Goal: Task Accomplishment & Management: Use online tool/utility

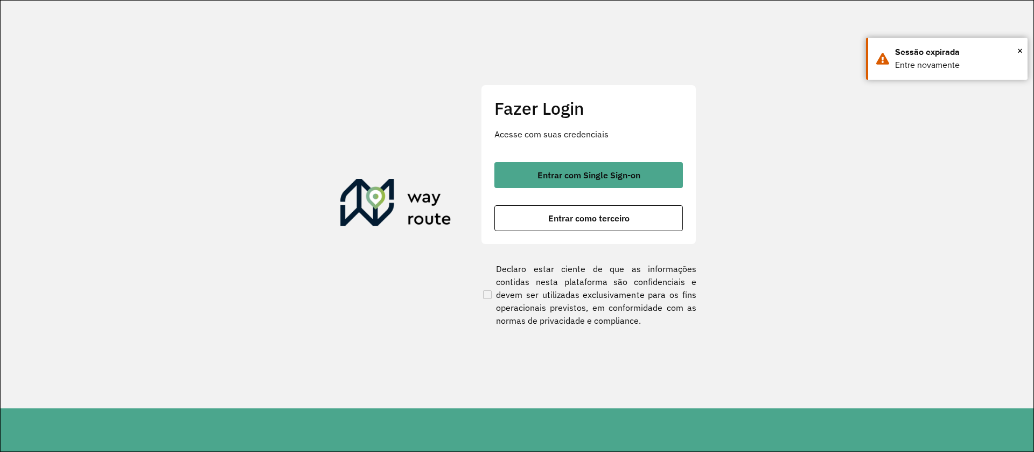
click at [585, 180] on button "Entrar com Single Sign-on" at bounding box center [588, 175] width 188 height 26
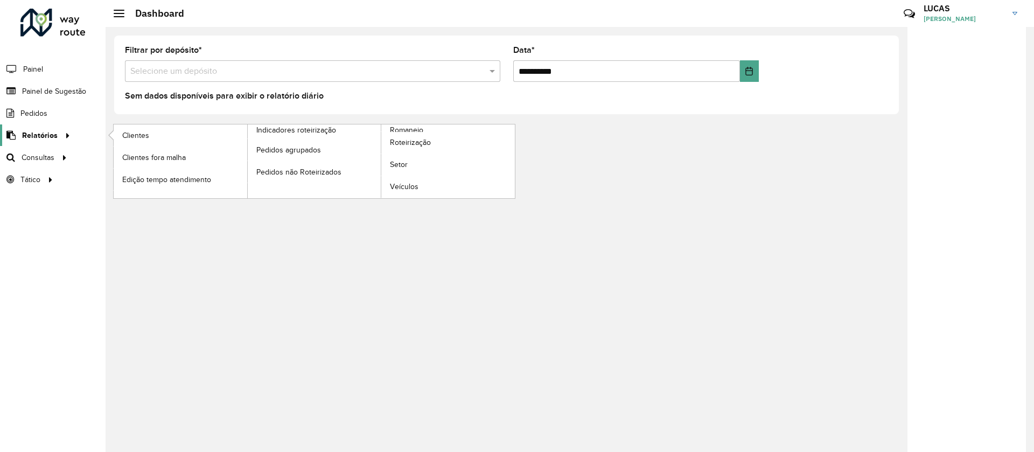
click at [41, 134] on span "Relatórios" at bounding box center [40, 135] width 36 height 11
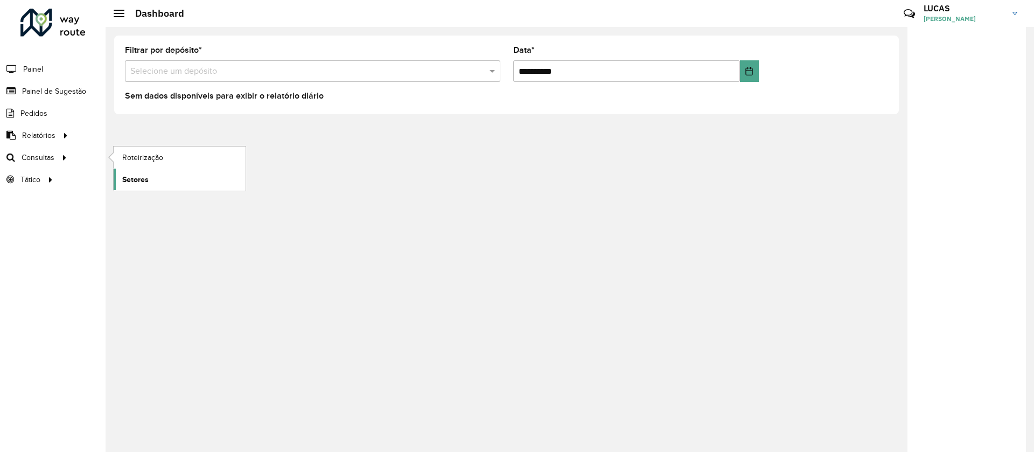
click at [155, 169] on link "Setores" at bounding box center [180, 180] width 132 height 22
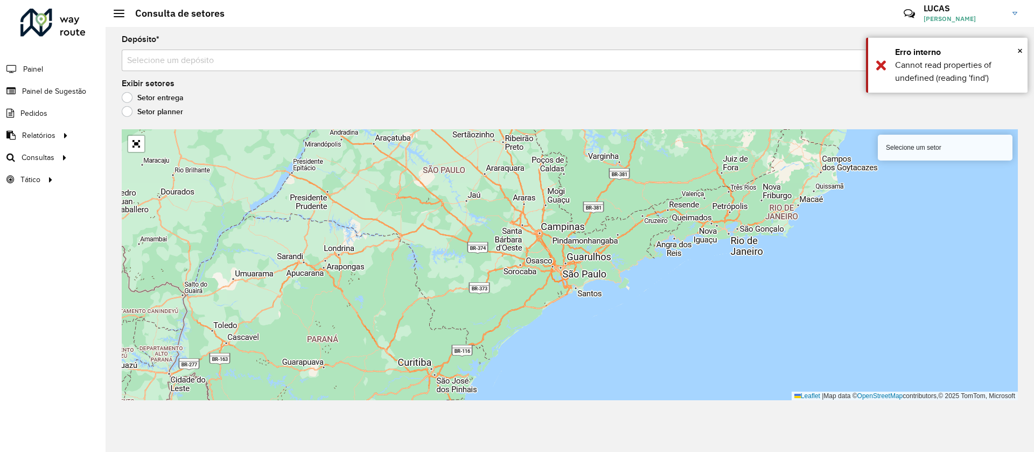
click at [24, 37] on link at bounding box center [52, 25] width 65 height 32
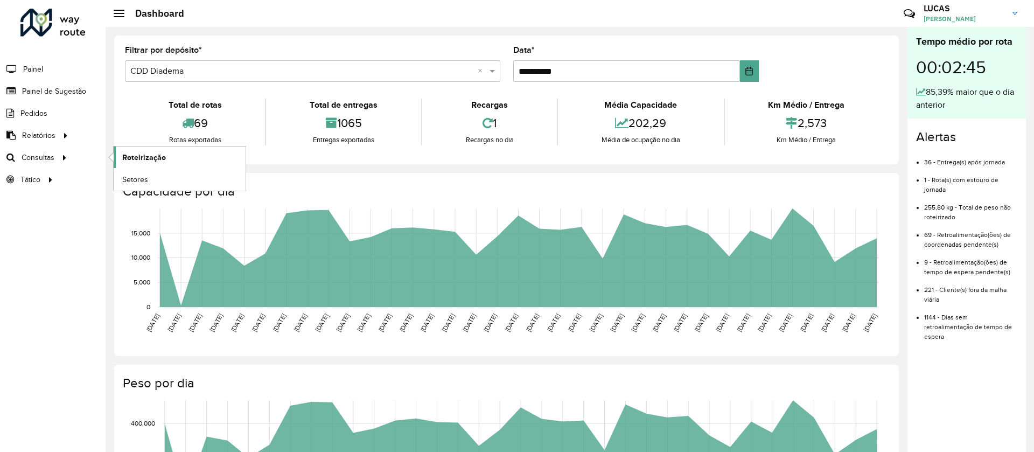
click at [140, 155] on span "Roteirização" at bounding box center [144, 157] width 44 height 11
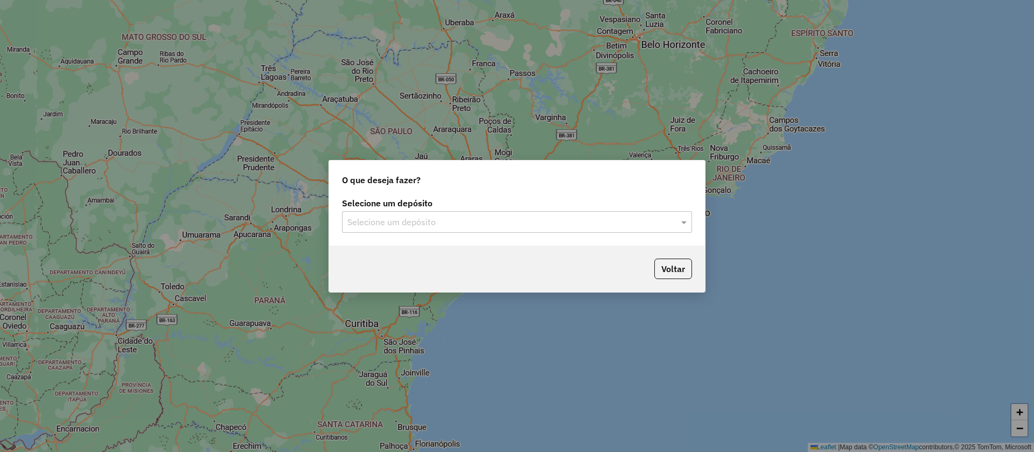
click at [438, 222] on input "text" at bounding box center [506, 222] width 318 height 13
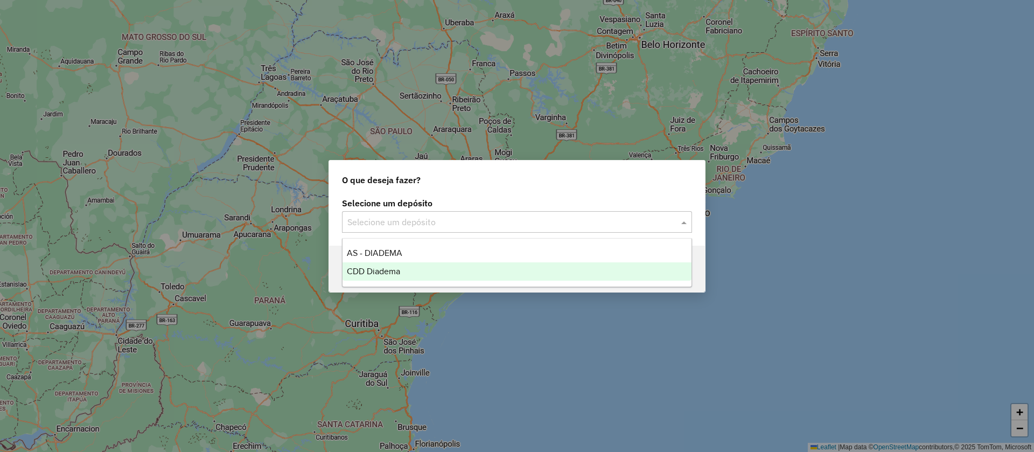
click at [376, 270] on span "CDD Diadema" at bounding box center [373, 271] width 53 height 9
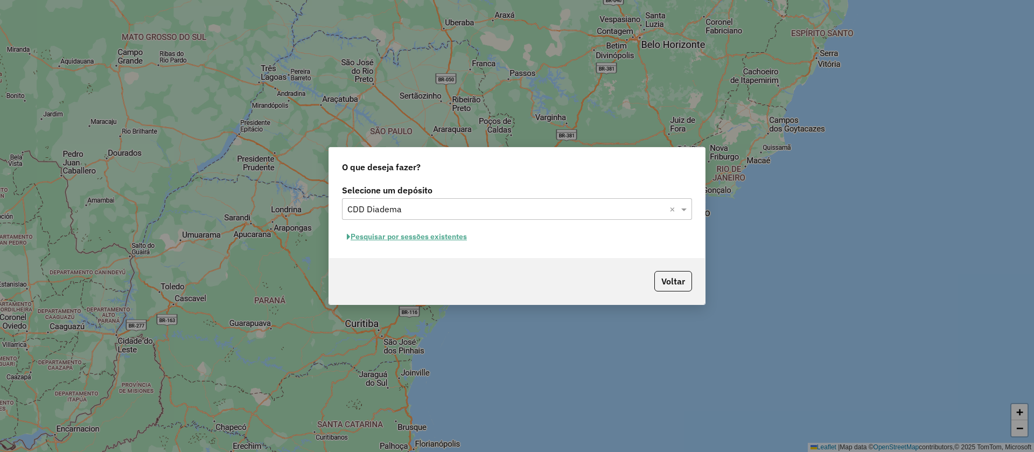
click at [458, 205] on input "text" at bounding box center [506, 209] width 318 height 13
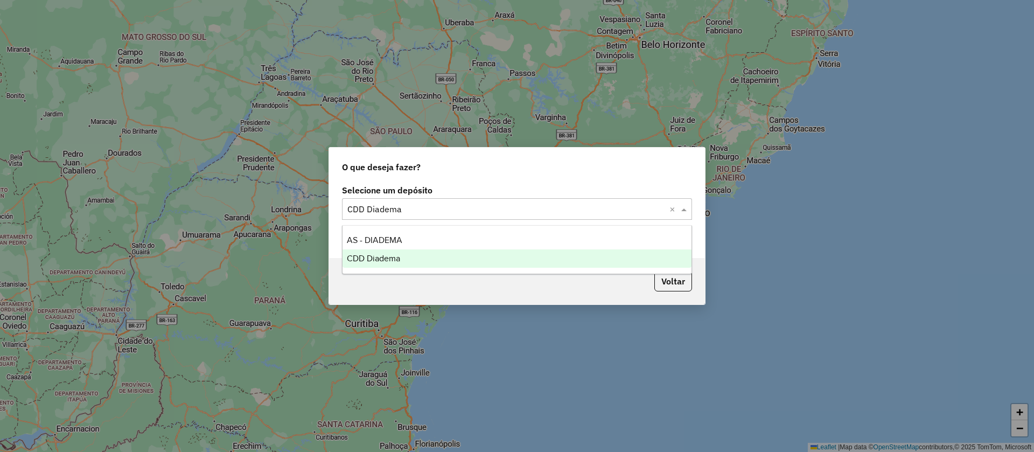
click at [417, 259] on div "CDD Diadema" at bounding box center [516, 258] width 349 height 18
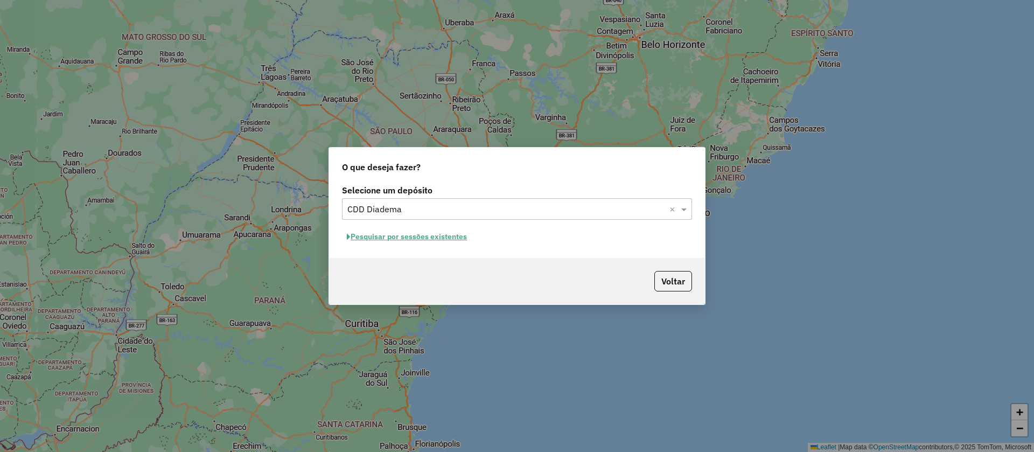
click at [402, 238] on button "Pesquisar por sessões existentes" at bounding box center [407, 236] width 130 height 17
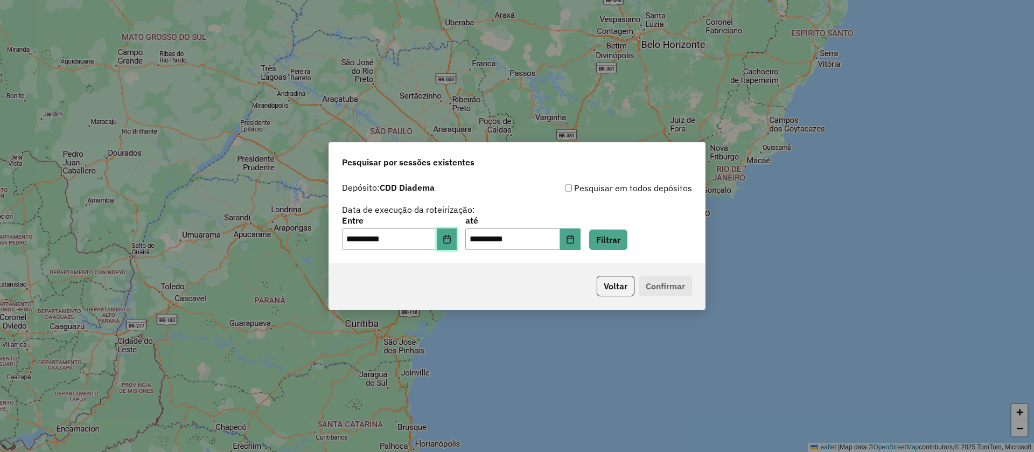
click at [451, 237] on icon "Choose Date" at bounding box center [447, 239] width 9 height 9
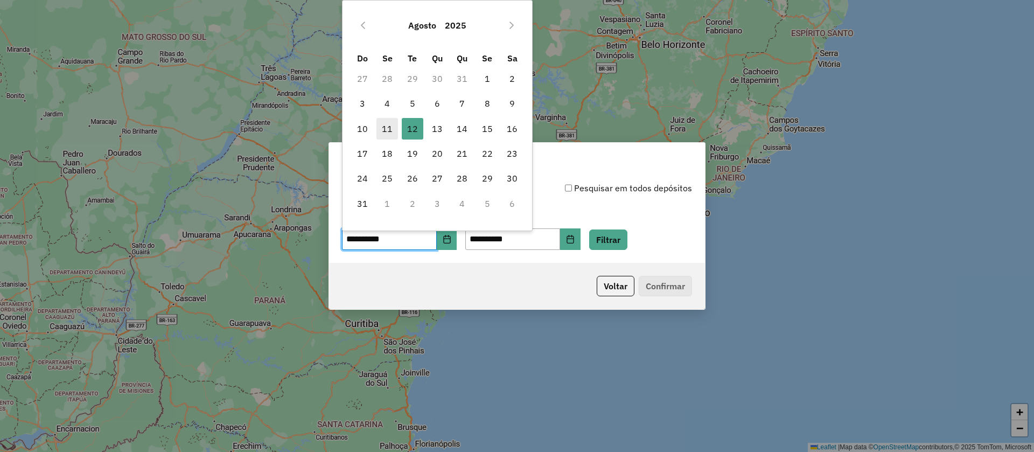
click at [384, 128] on span "11" at bounding box center [387, 129] width 22 height 22
type input "**********"
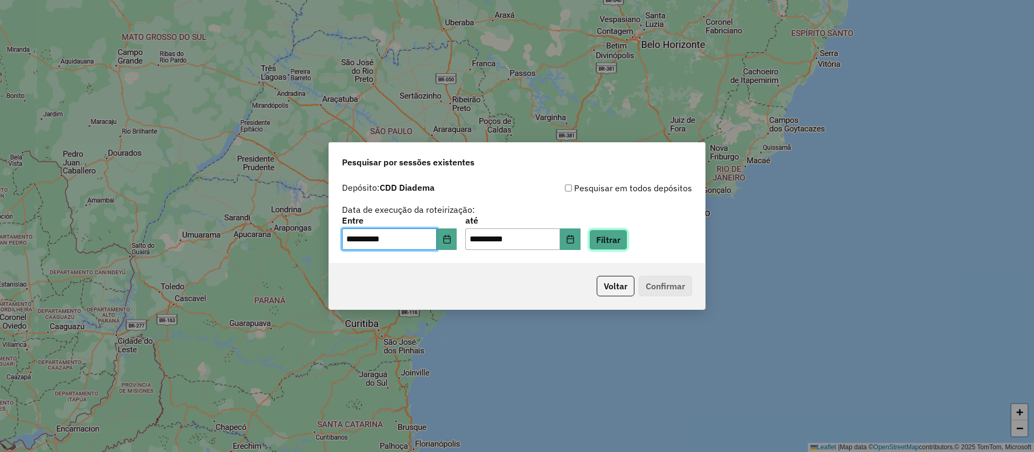
click at [617, 230] on button "Filtrar" at bounding box center [608, 239] width 38 height 20
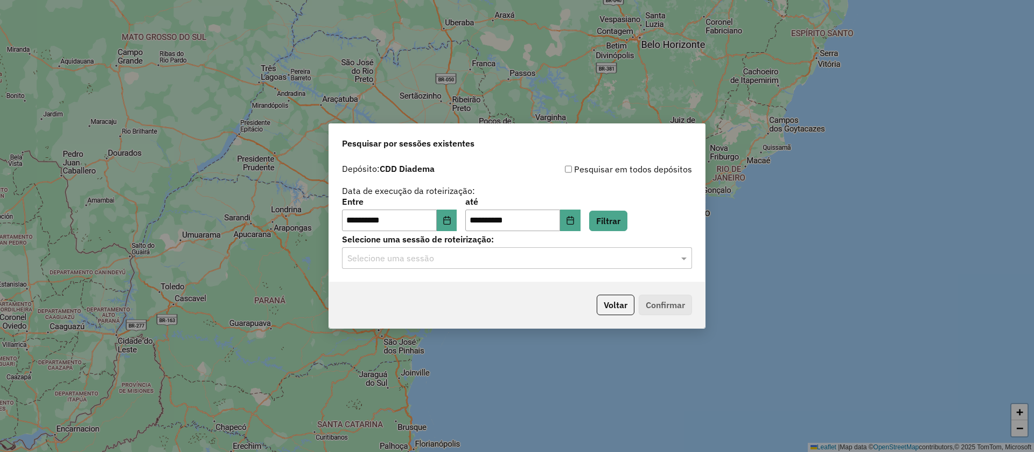
click at [479, 248] on div "Selecione uma sessão" at bounding box center [517, 258] width 350 height 22
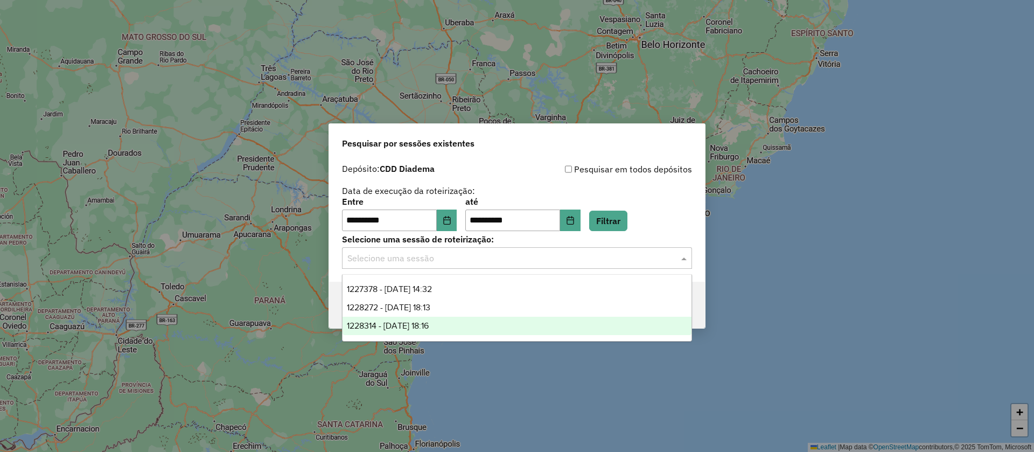
click at [457, 320] on div "1228314 - 12/08/2025 18:16" at bounding box center [516, 326] width 349 height 18
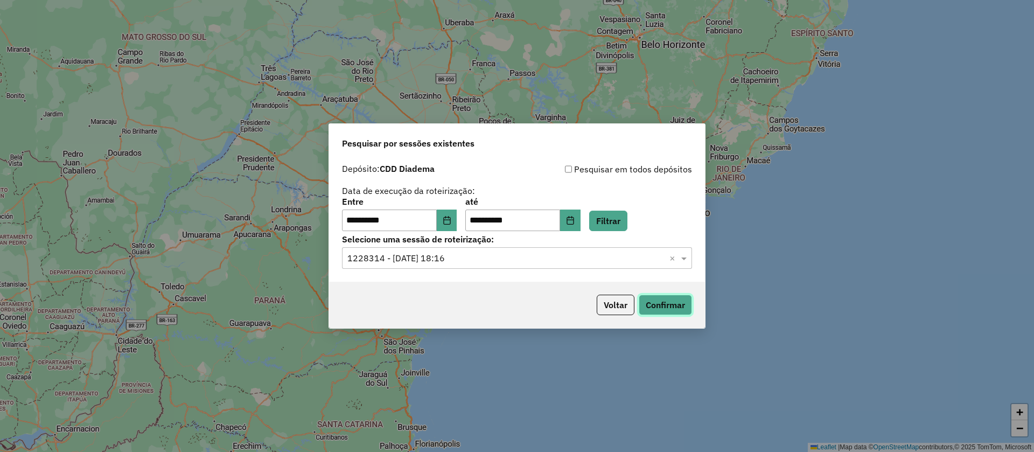
click at [686, 306] on button "Confirmar" at bounding box center [665, 305] width 53 height 20
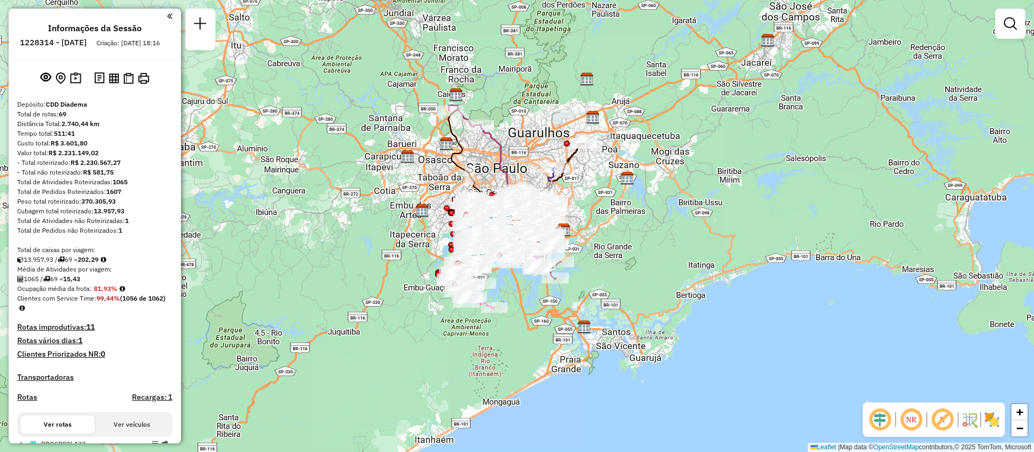
click at [181, 29] on div "Janela de atendimento Grade de atendimento Capacidade Transportadoras Veículos …" at bounding box center [517, 226] width 1034 height 452
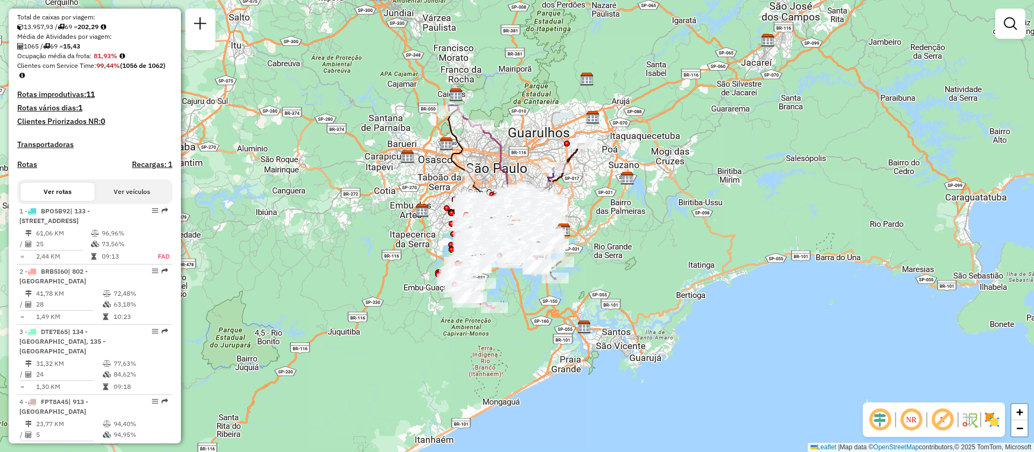
scroll to position [251, 0]
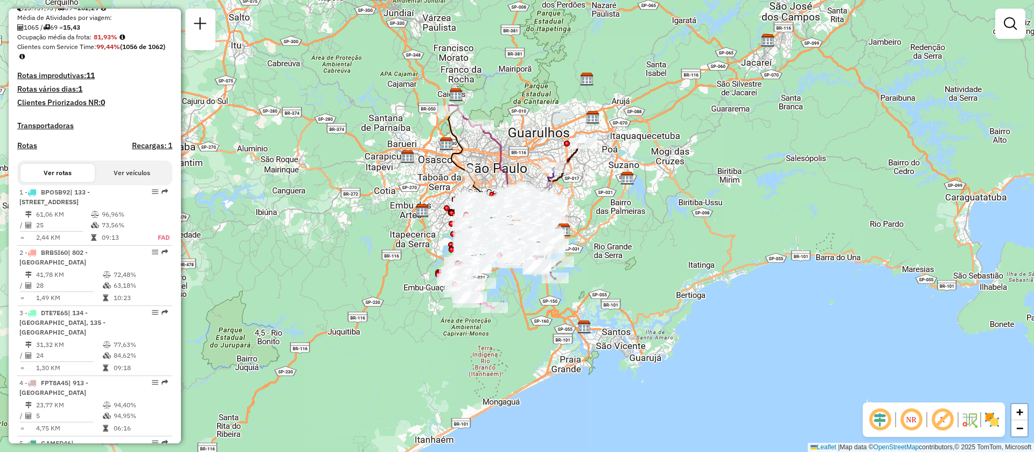
click at [136, 178] on button "Ver veículos" at bounding box center [132, 173] width 74 height 18
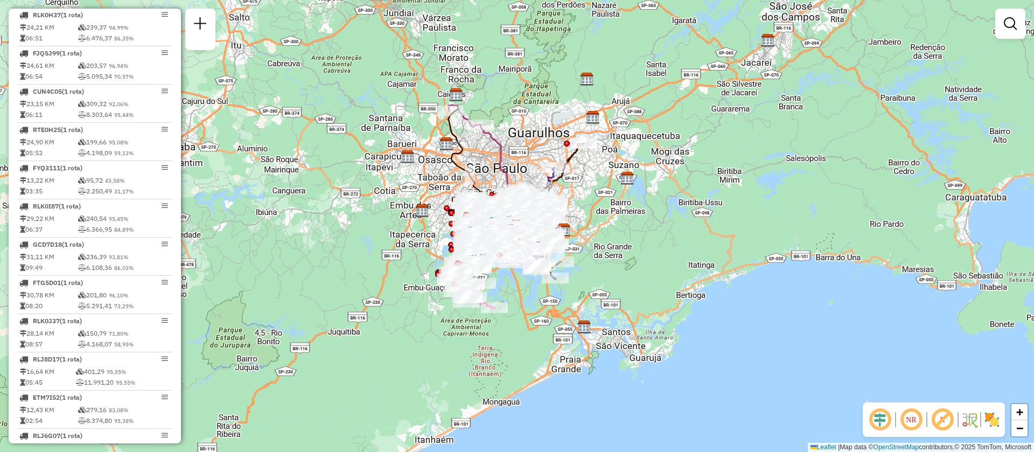
scroll to position [2591, 0]
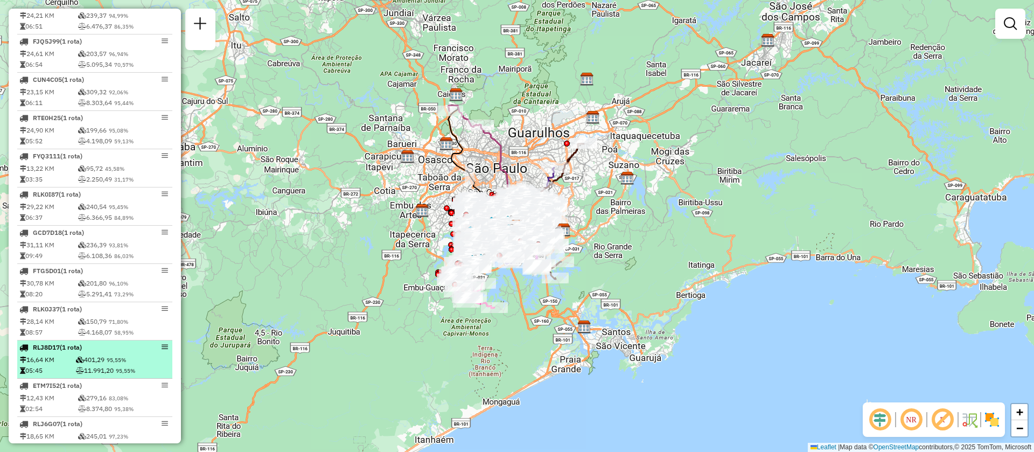
click at [67, 365] on td "16,64 KM" at bounding box center [47, 359] width 56 height 11
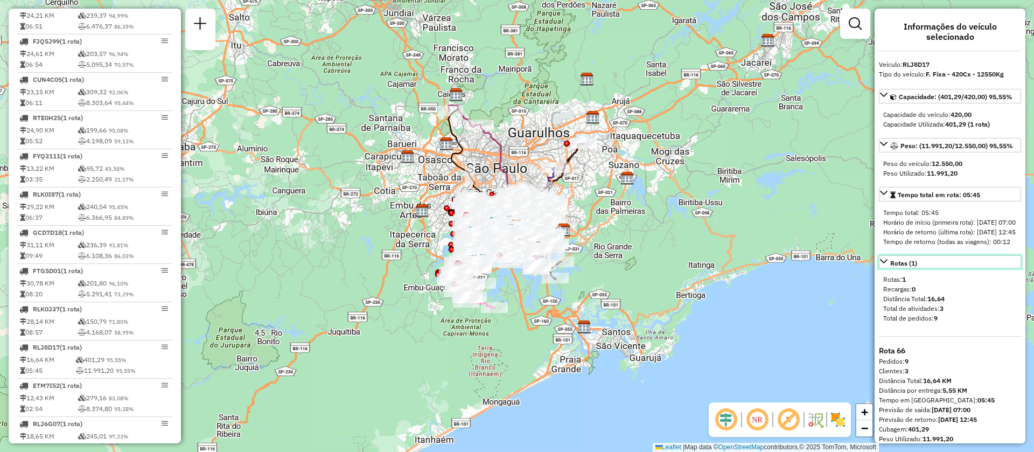
click at [896, 267] on span "Rotas (1)" at bounding box center [903, 263] width 27 height 6
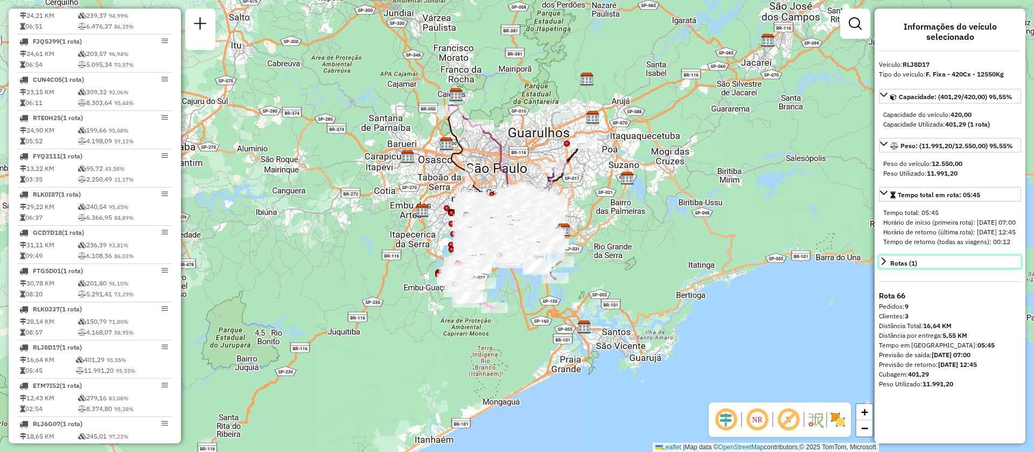
click at [896, 267] on span "Rotas (1)" at bounding box center [903, 263] width 27 height 6
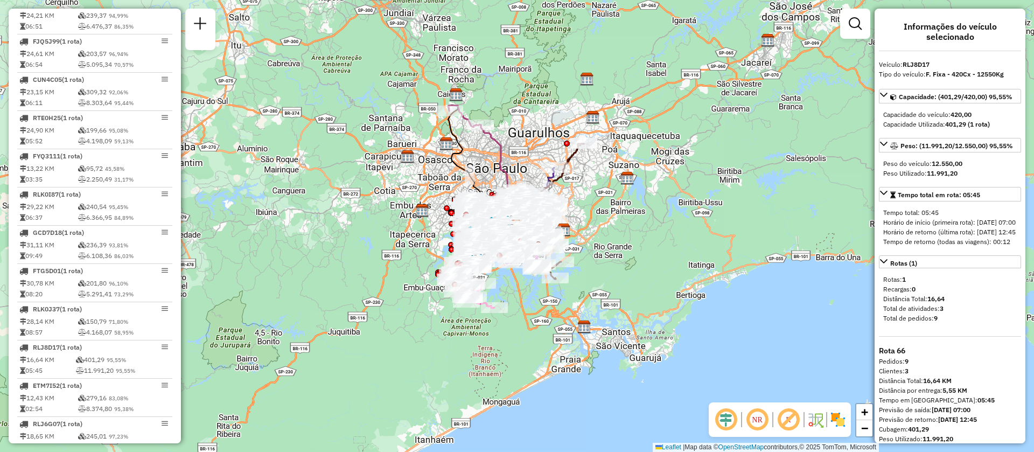
drag, startPoint x: 126, startPoint y: 379, endPoint x: 973, endPoint y: 237, distance: 858.2
click at [973, 237] on div "Horário de retorno (última rota): [DATE] 12:45" at bounding box center [950, 232] width 134 height 10
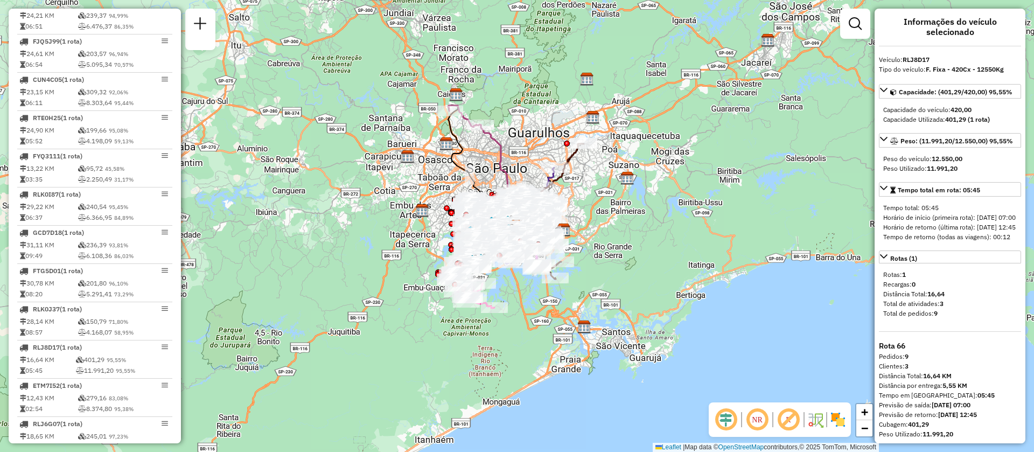
scroll to position [24, 0]
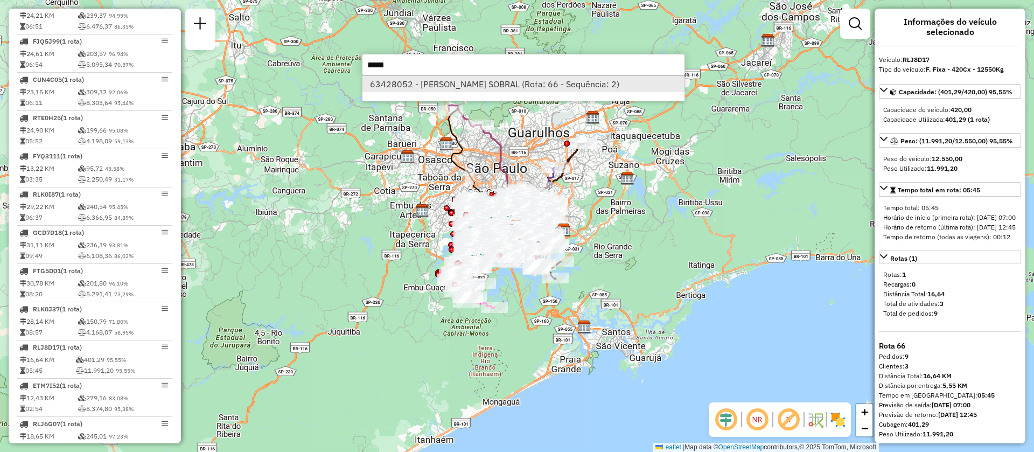
type input "*****"
click at [407, 80] on li "63428052 - [PERSON_NAME] SOBRAL (Rota: 66 - Sequência: 2)" at bounding box center [523, 84] width 322 height 16
select select "**********"
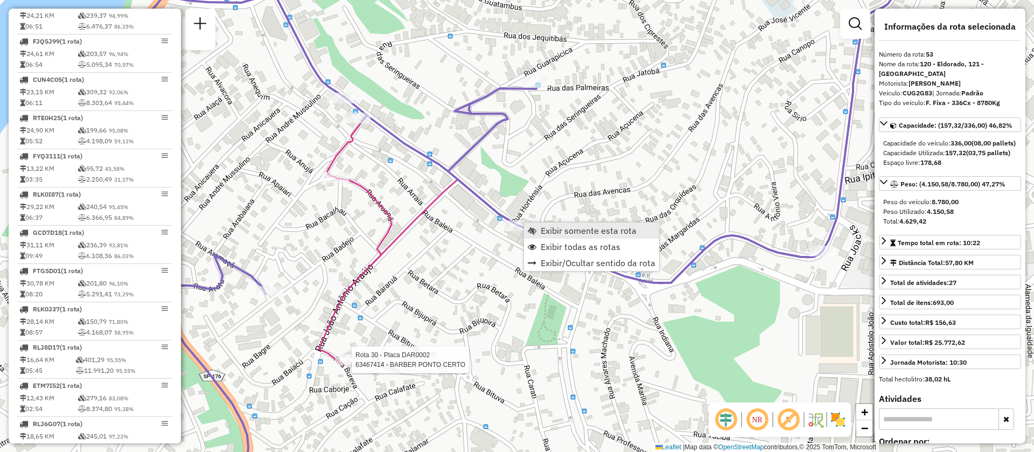
click at [558, 231] on span "Exibir somente esta rota" at bounding box center [589, 230] width 96 height 9
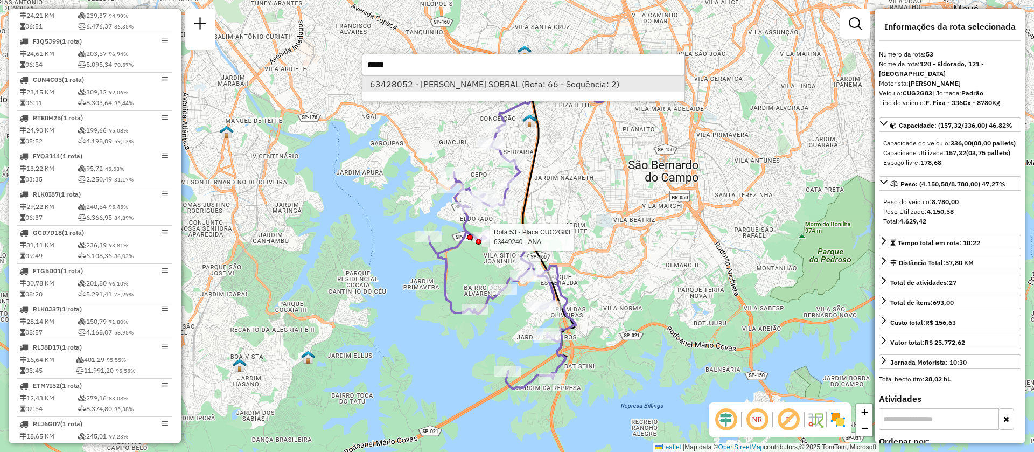
type input "*****"
click at [438, 89] on li "63428052 - [PERSON_NAME] SOBRAL (Rota: 66 - Sequência: 2)" at bounding box center [523, 84] width 322 height 16
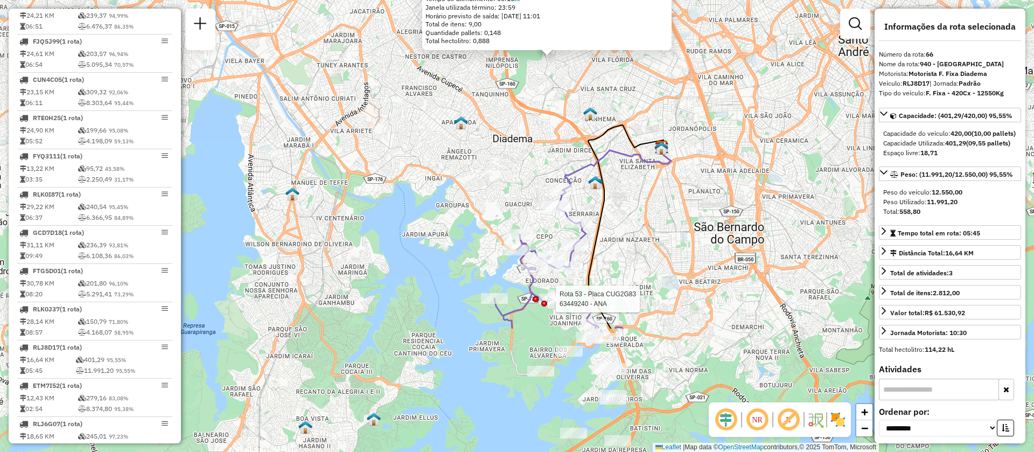
drag, startPoint x: 595, startPoint y: 396, endPoint x: 626, endPoint y: 228, distance: 171.3
click at [626, 228] on div "Rota 53 - Placa CUG2G83 63449240 - ANA 63428052 - [PERSON_NAME] SOBRAL Dia de a…" at bounding box center [517, 226] width 1034 height 452
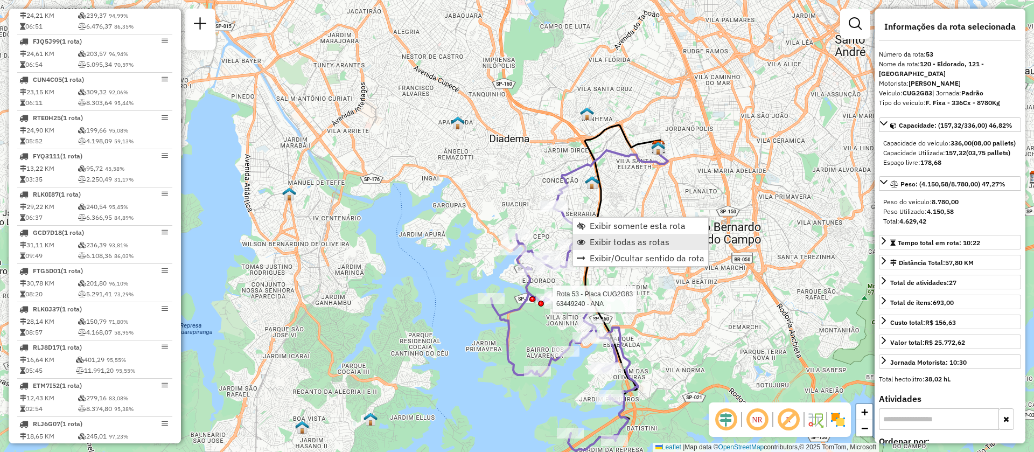
click at [605, 244] on span "Exibir todas as rotas" at bounding box center [630, 241] width 80 height 9
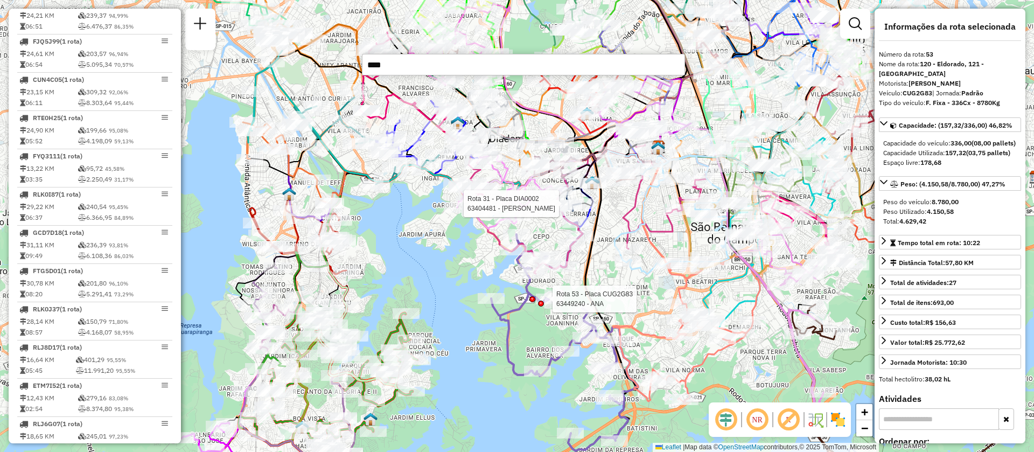
type input "*****"
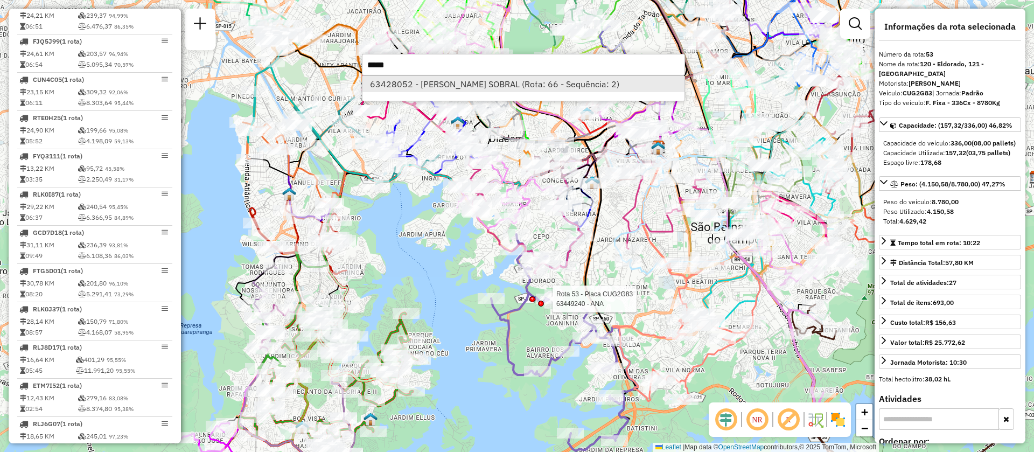
click at [524, 87] on li "63428052 - [PERSON_NAME] SOBRAL (Rota: 66 - Sequência: 2)" at bounding box center [523, 84] width 322 height 16
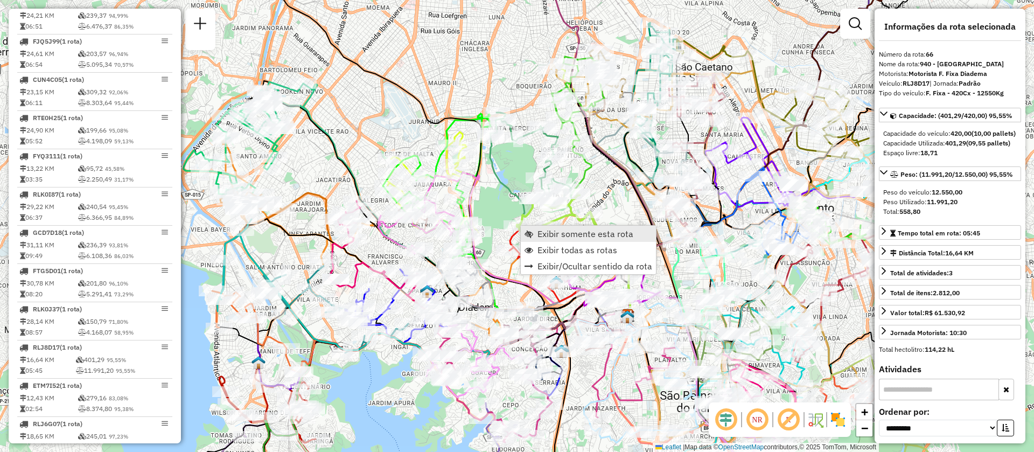
click at [543, 229] on span "Exibir somente esta rota" at bounding box center [585, 233] width 96 height 9
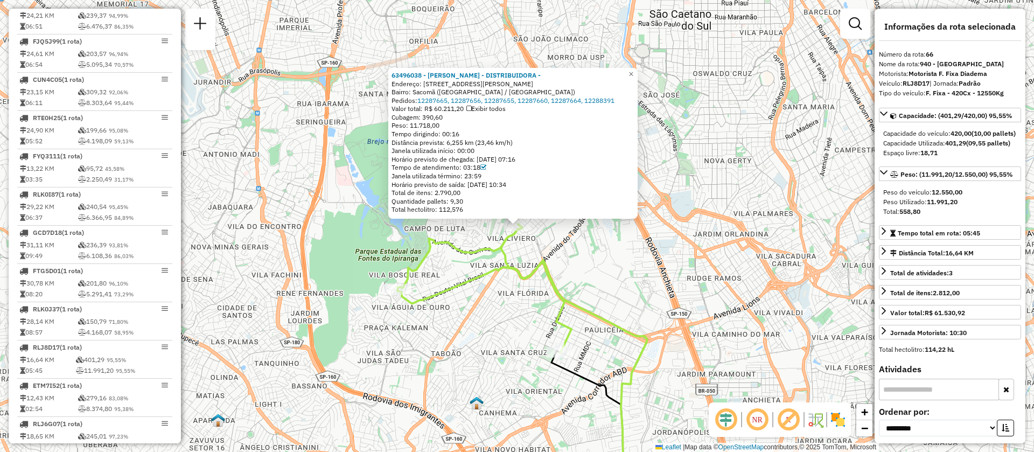
drag, startPoint x: 393, startPoint y: 116, endPoint x: 465, endPoint y: 119, distance: 72.2
click at [465, 119] on div "63496038 - [PERSON_NAME] - DISTRIBUIDORA - Endereço: [STREET_ADDRESS][PERSON_NA…" at bounding box center [512, 143] width 249 height 151
drag, startPoint x: 501, startPoint y: 87, endPoint x: 433, endPoint y: 70, distance: 70.0
click at [433, 70] on div "63496038 - [PERSON_NAME] - DISTRIBUIDORA - Endereço: [STREET_ADDRESS][PERSON_NA…" at bounding box center [512, 143] width 249 height 151
click at [961, 148] on div "Capacidade Utilizada: 401,29 (09,55 pallets)" at bounding box center [950, 143] width 134 height 10
